Goal: Information Seeking & Learning: Learn about a topic

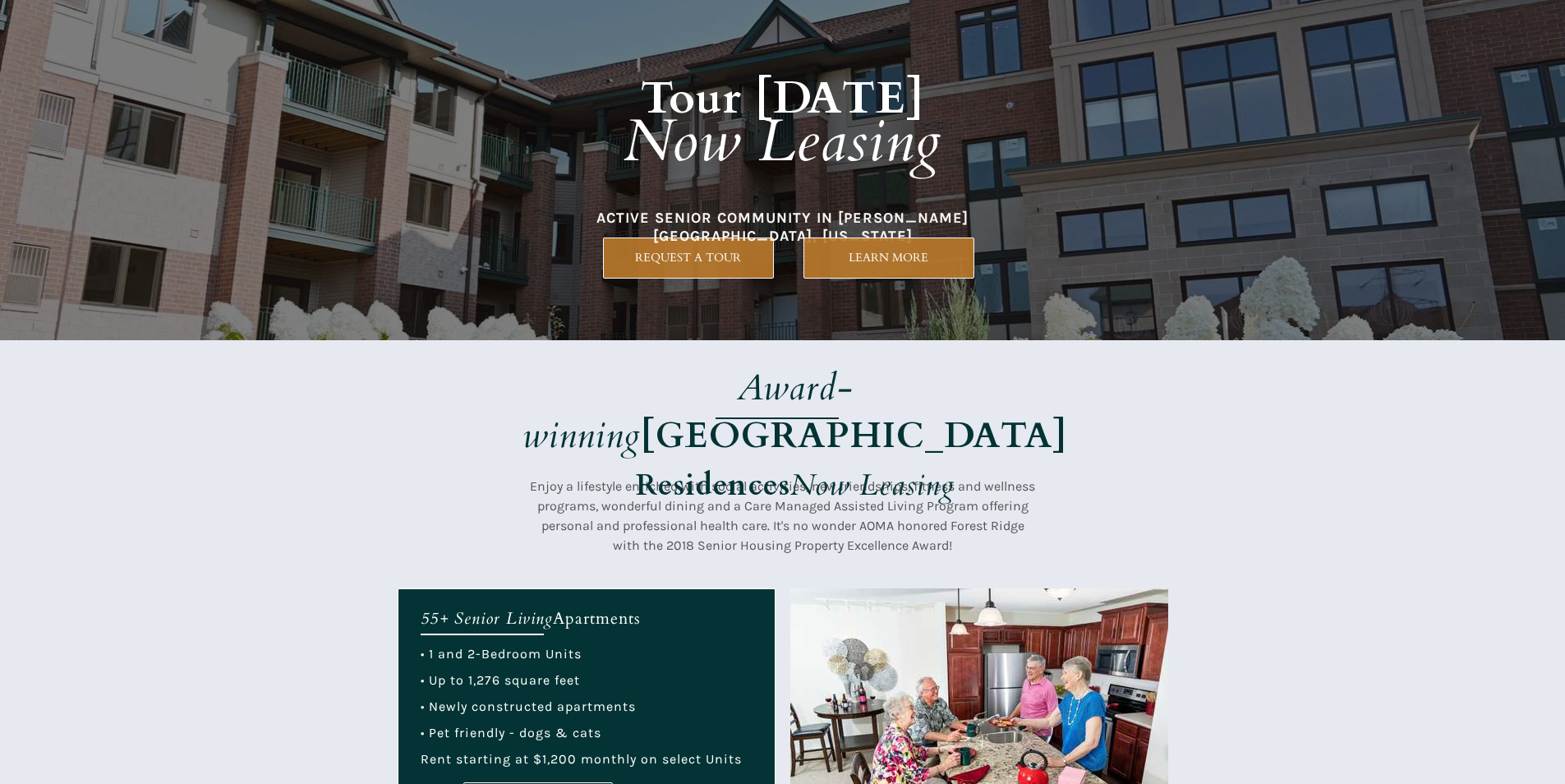
scroll to position [165, 0]
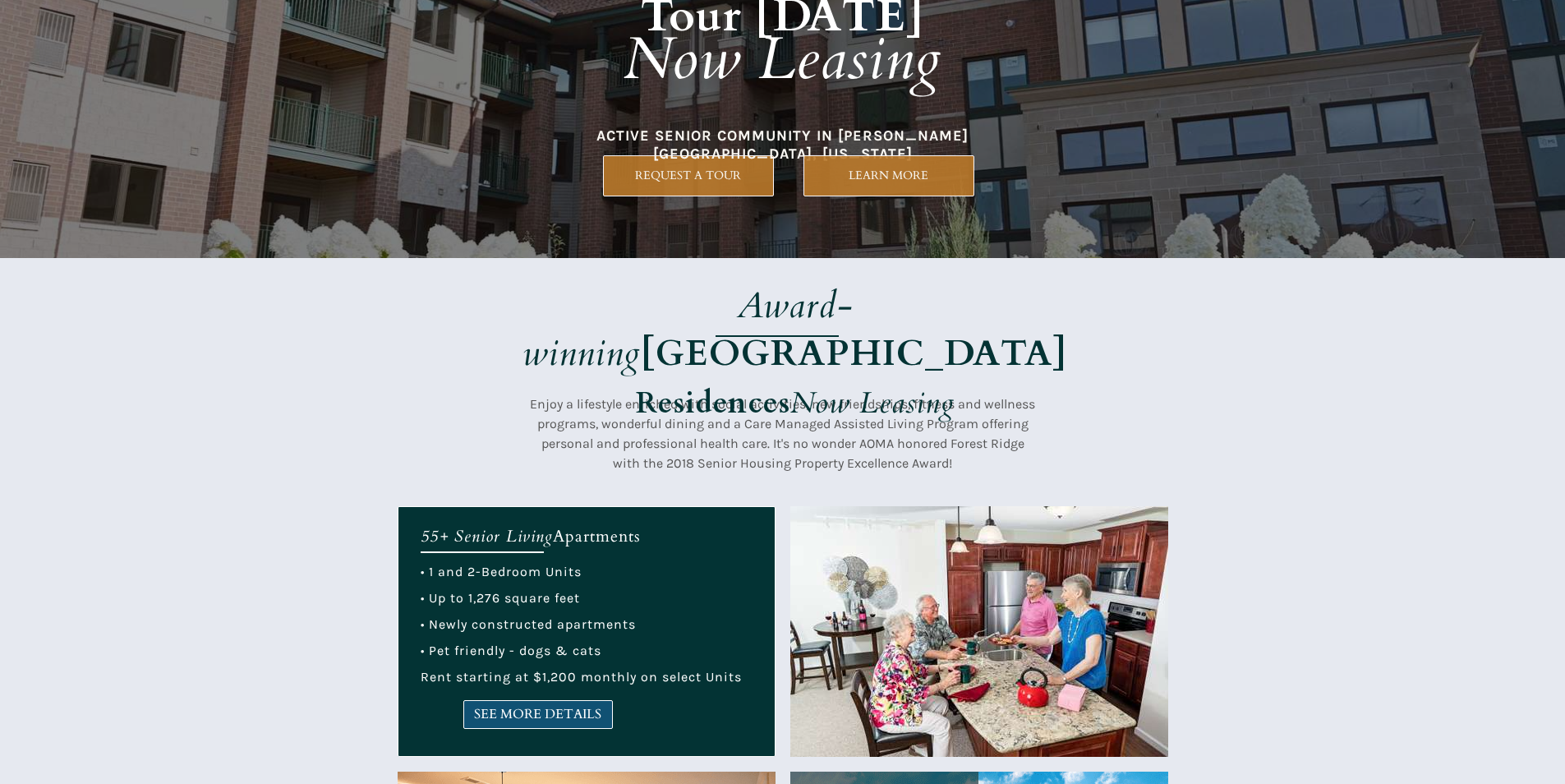
click at [502, 721] on span "SEE MORE DETAILS" at bounding box center [538, 714] width 148 height 15
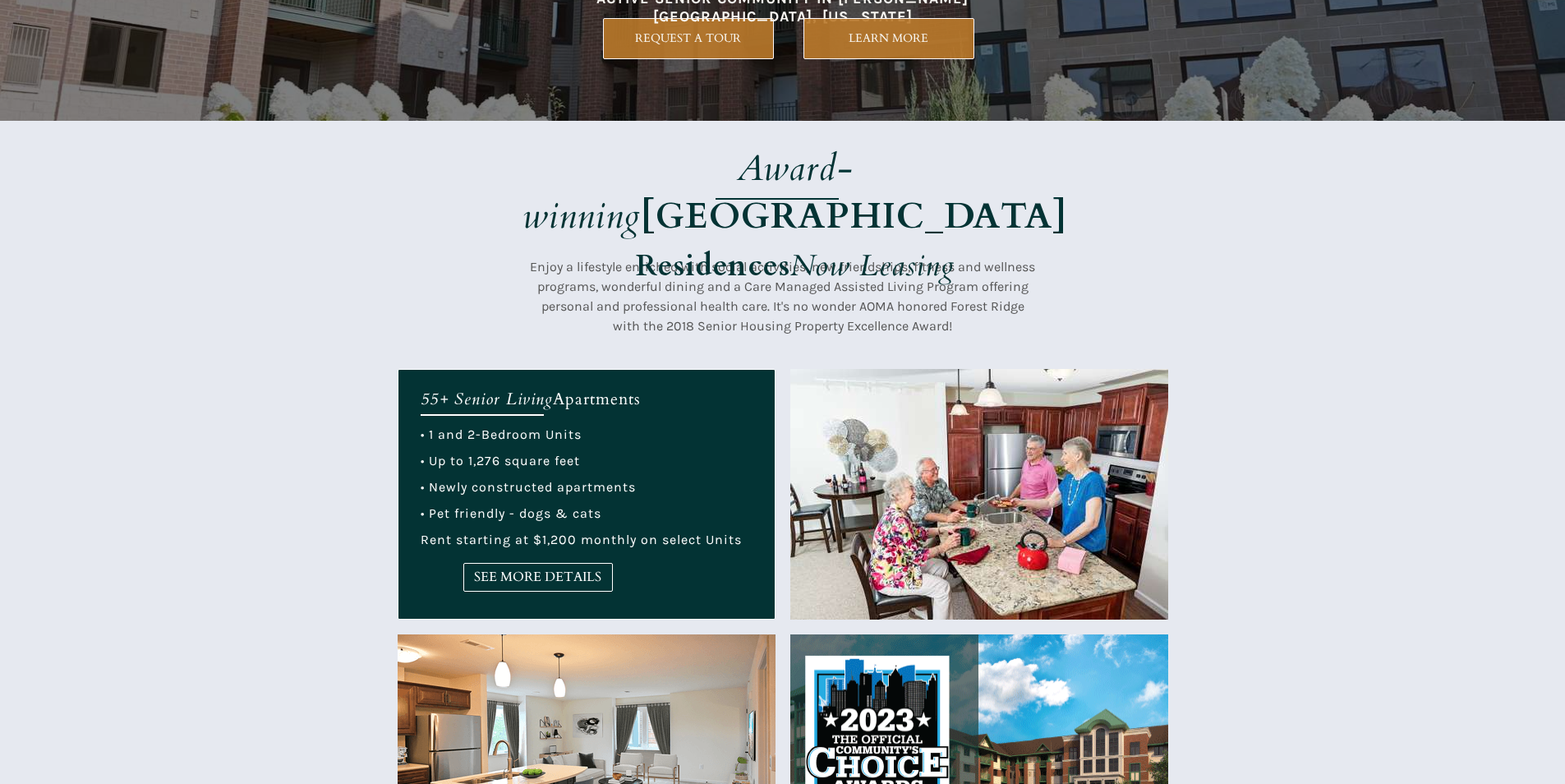
scroll to position [410, 0]
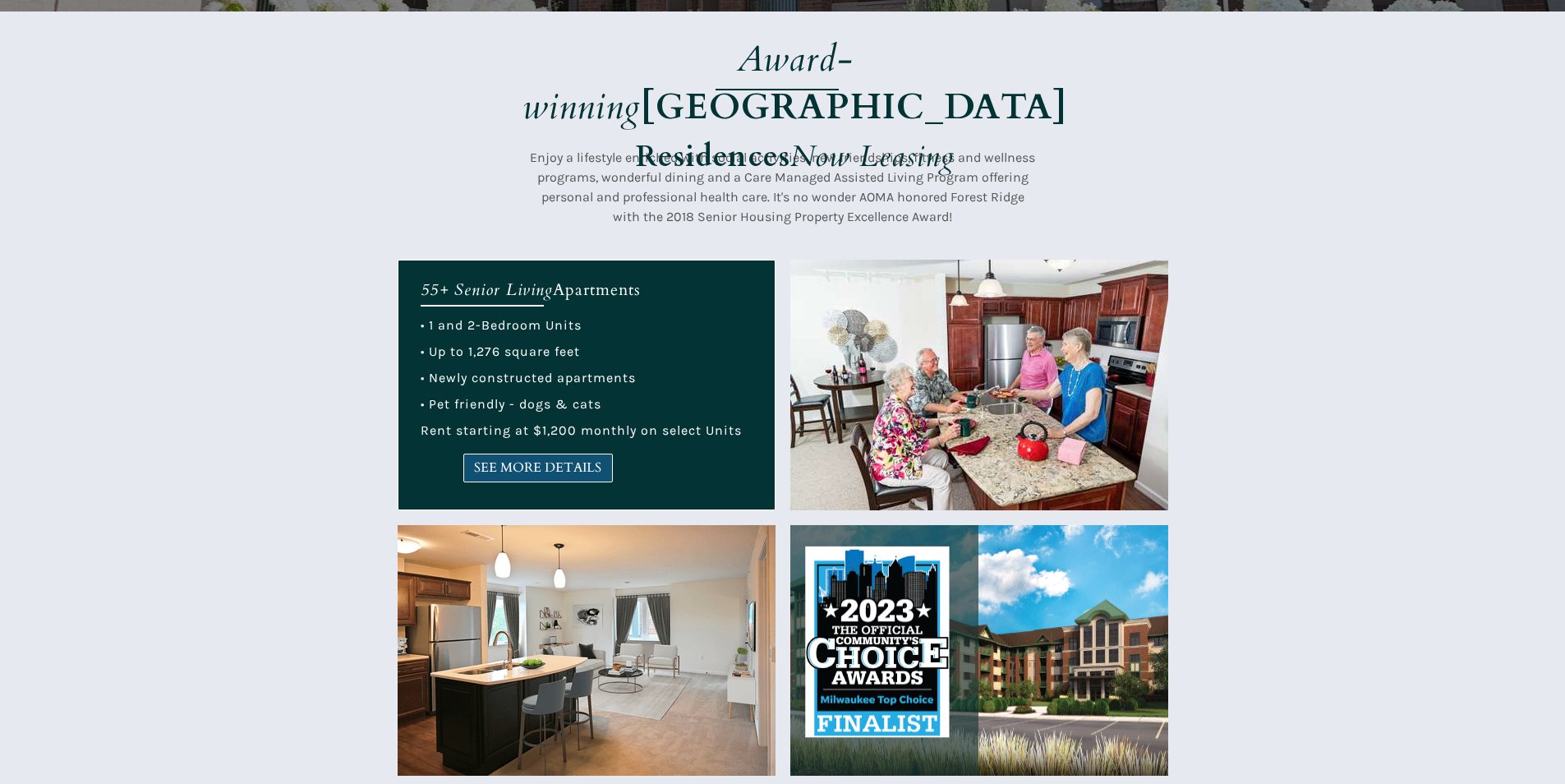
click at [565, 466] on span "SEE MORE DETAILS" at bounding box center [538, 468] width 148 height 15
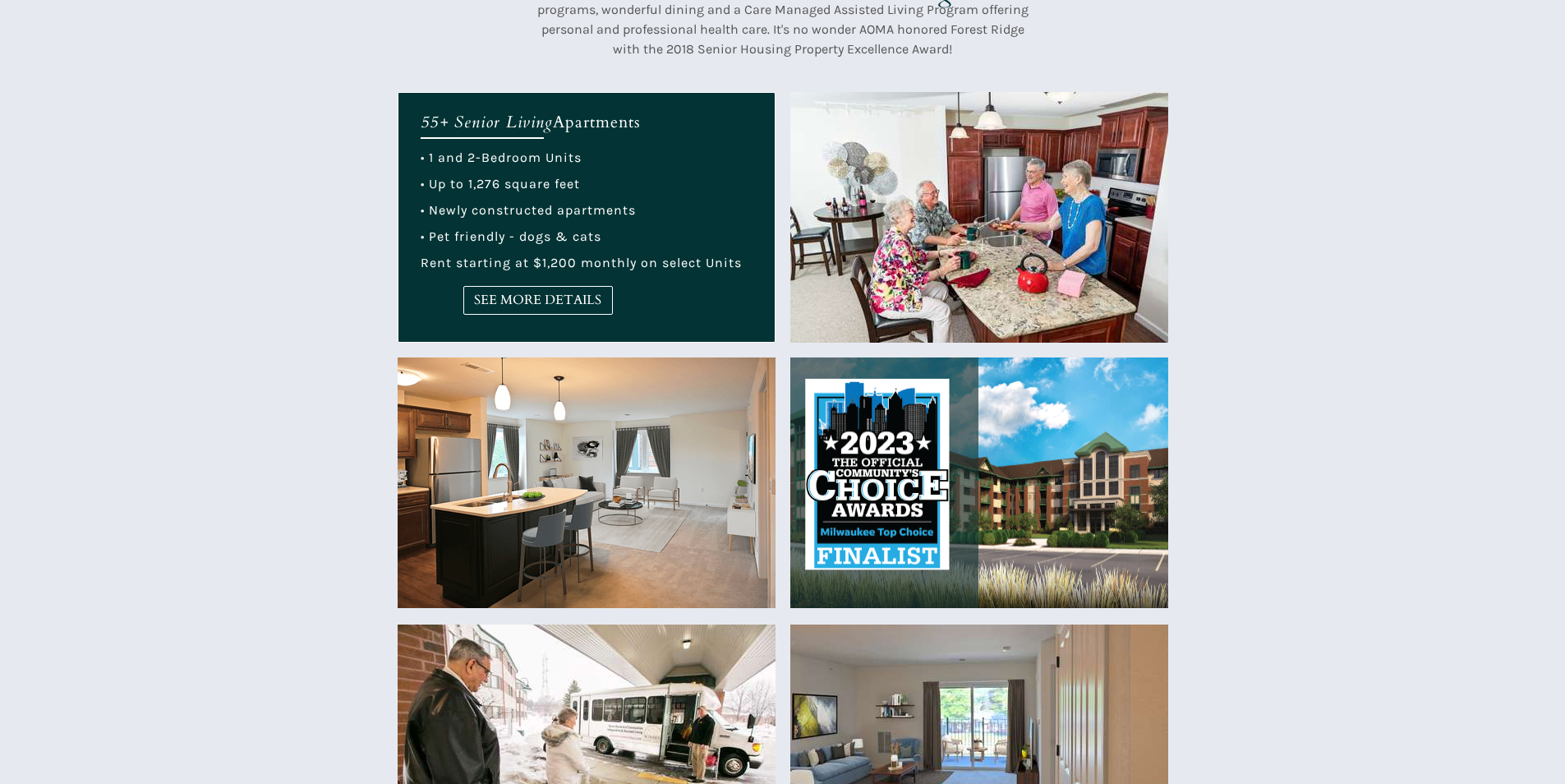
scroll to position [739, 0]
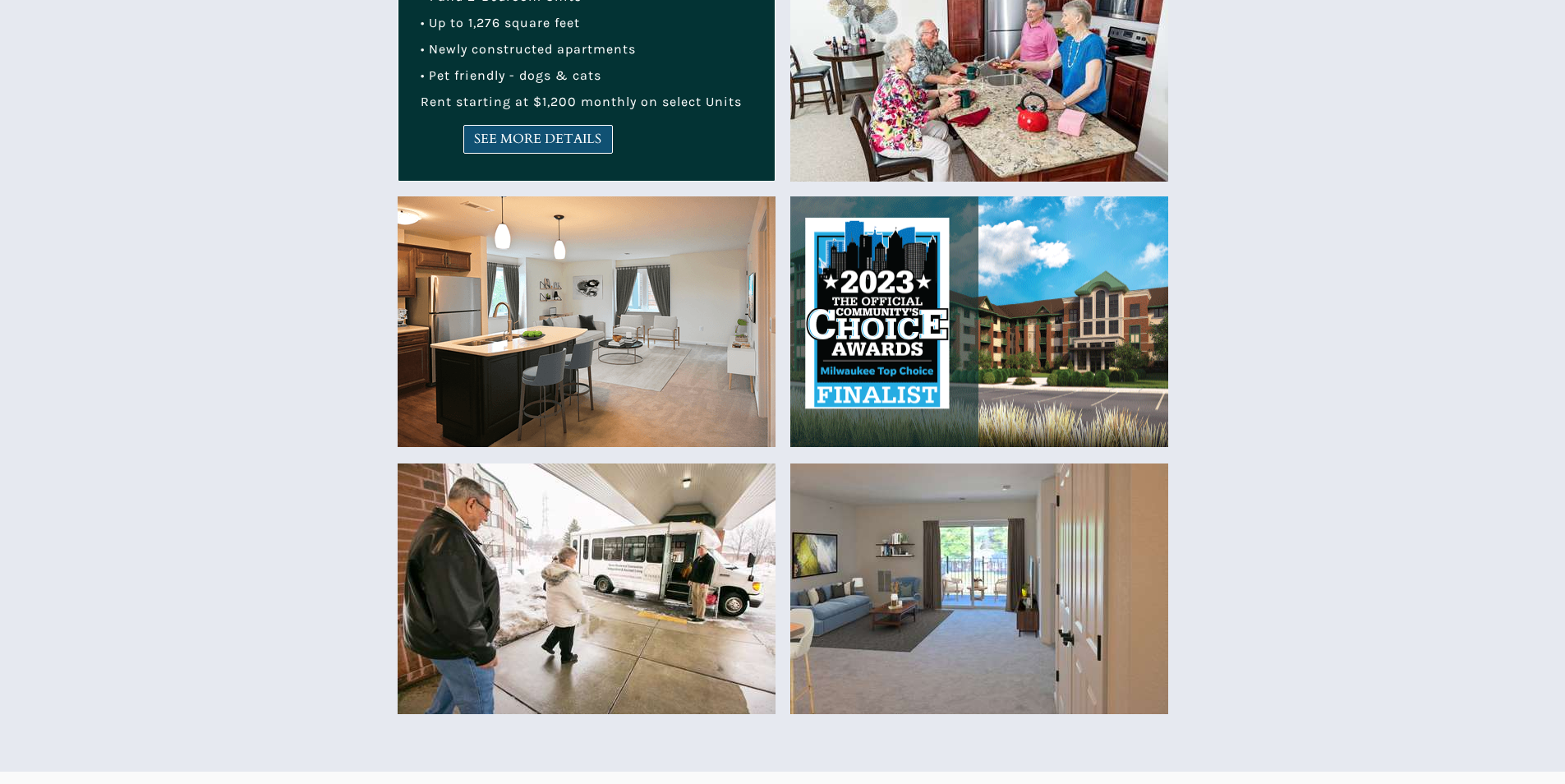
click at [483, 147] on span "SEE MORE DETAILS" at bounding box center [538, 139] width 148 height 15
click at [498, 133] on span "SEE MORE DETAILS" at bounding box center [538, 139] width 148 height 15
click at [498, 131] on span "SEE MORE DETAILS" at bounding box center [538, 139] width 148 height 15
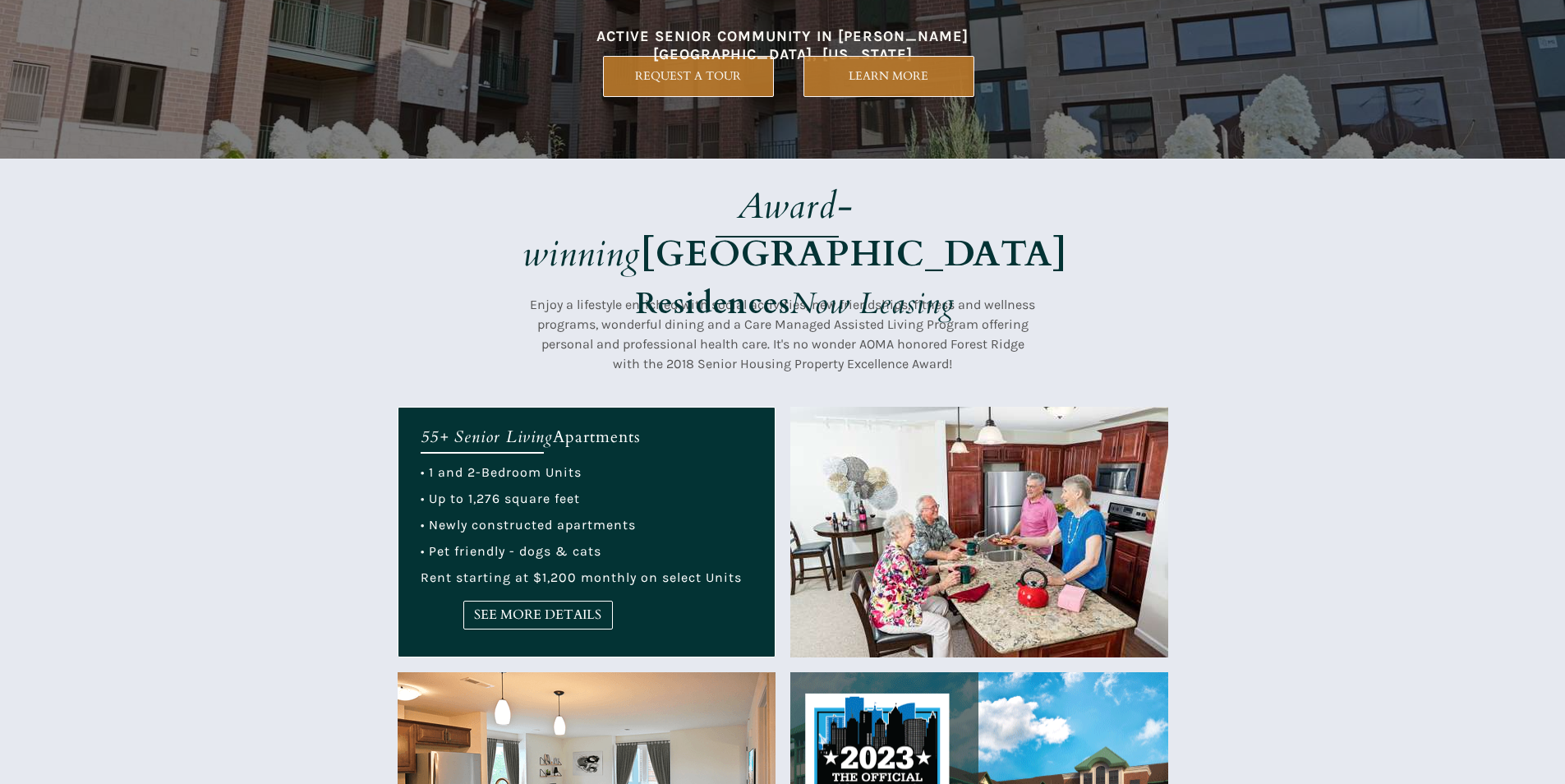
scroll to position [575, 0]
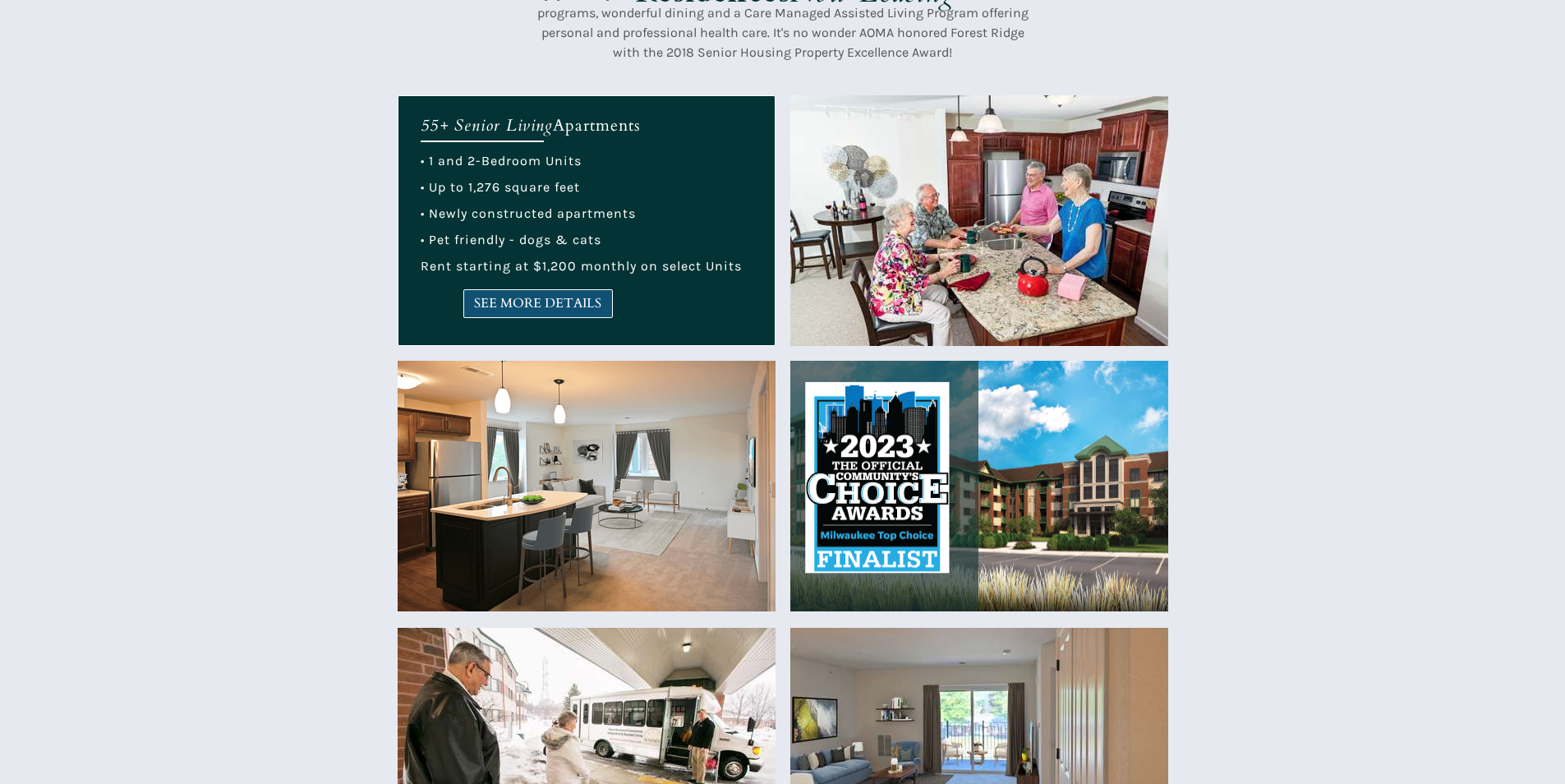
click at [524, 296] on span "SEE MORE DETAILS" at bounding box center [538, 303] width 148 height 15
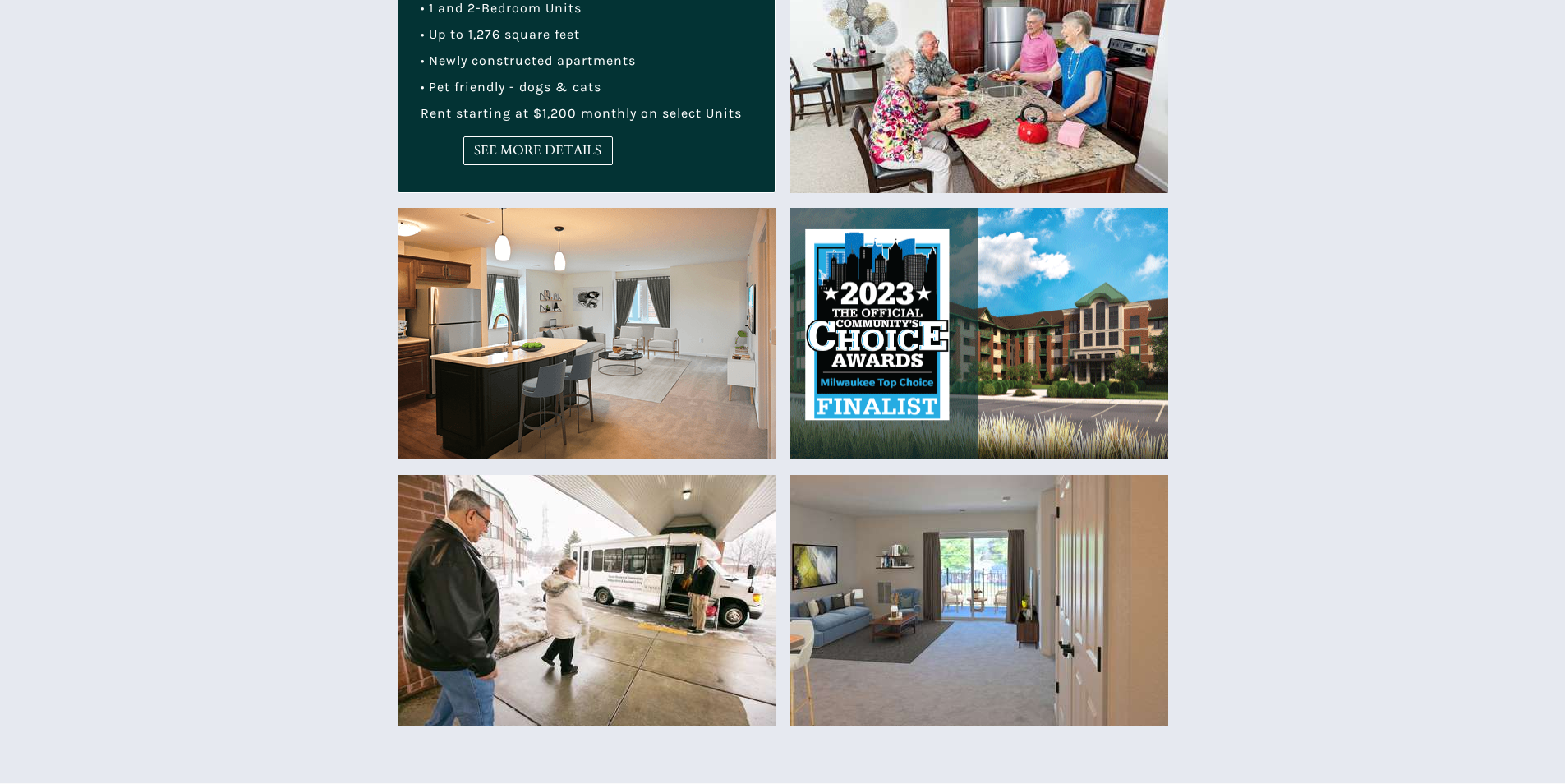
scroll to position [822, 0]
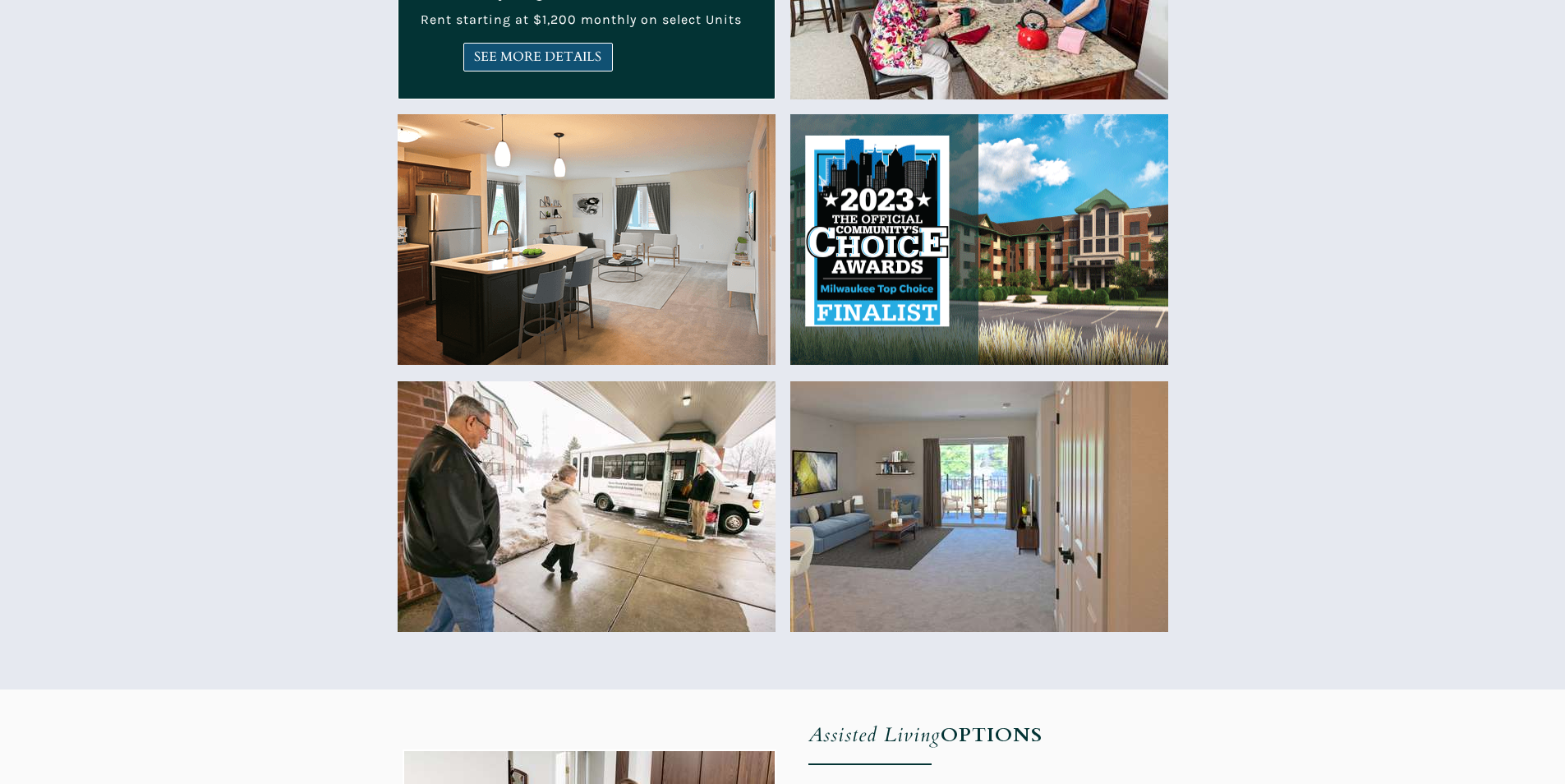
click at [608, 68] on link "SEE MORE DETAILS" at bounding box center [538, 57] width 149 height 29
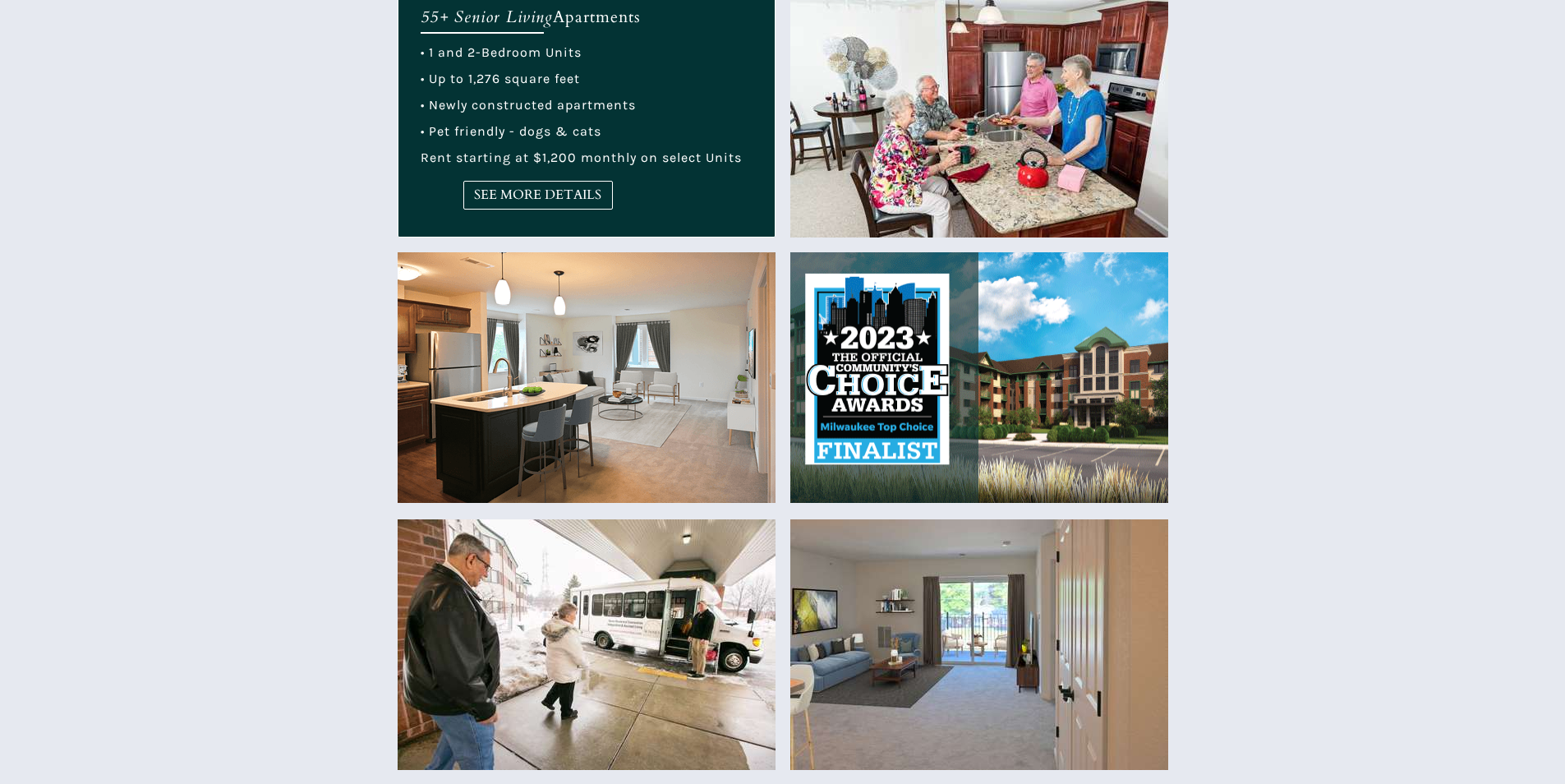
scroll to position [657, 0]
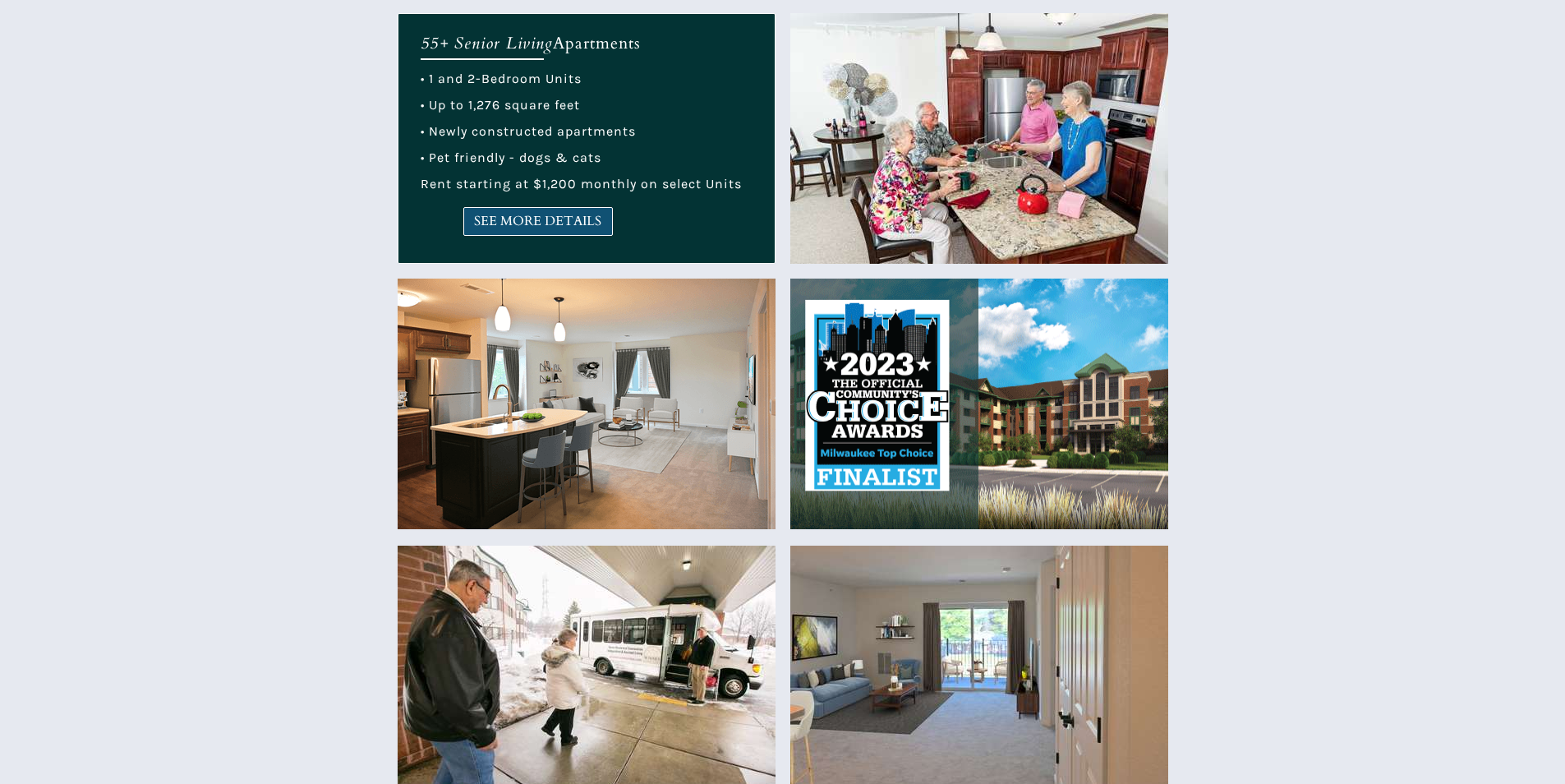
click at [515, 226] on span "SEE MORE DETAILS" at bounding box center [538, 221] width 148 height 15
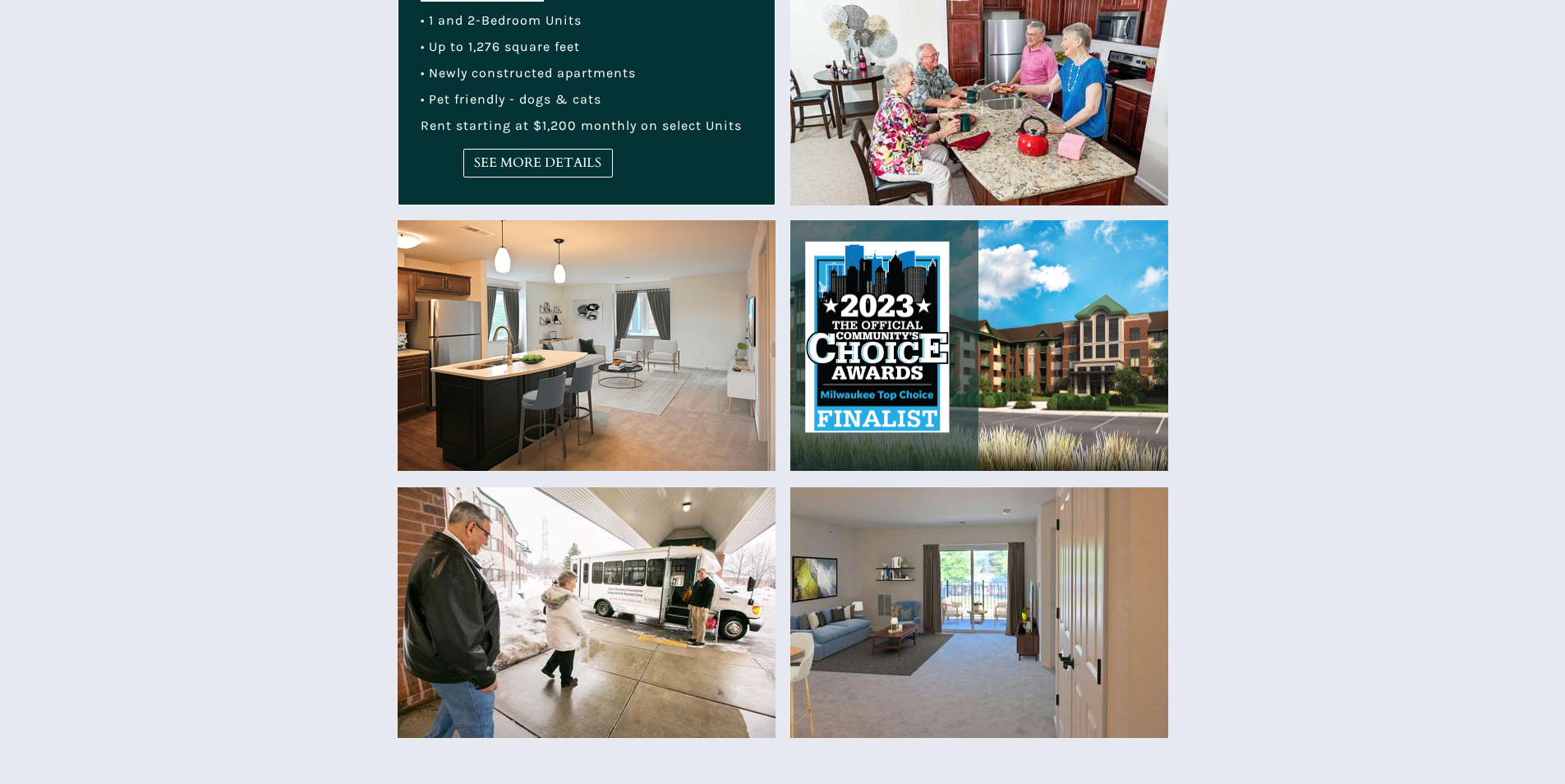
scroll to position [739, 0]
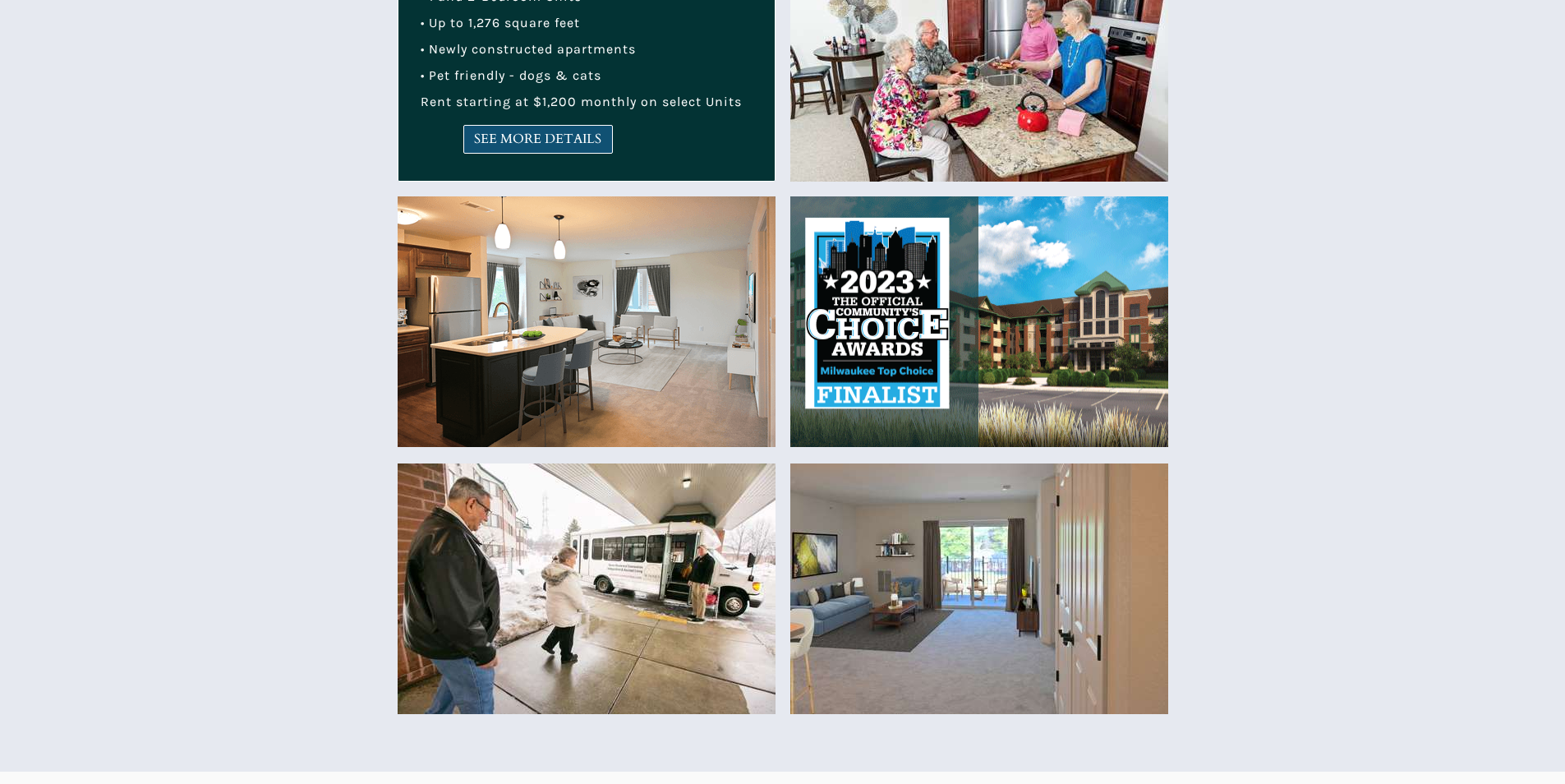
click at [542, 135] on span "SEE MORE DETAILS" at bounding box center [538, 139] width 148 height 15
